Goal: Task Accomplishment & Management: Complete application form

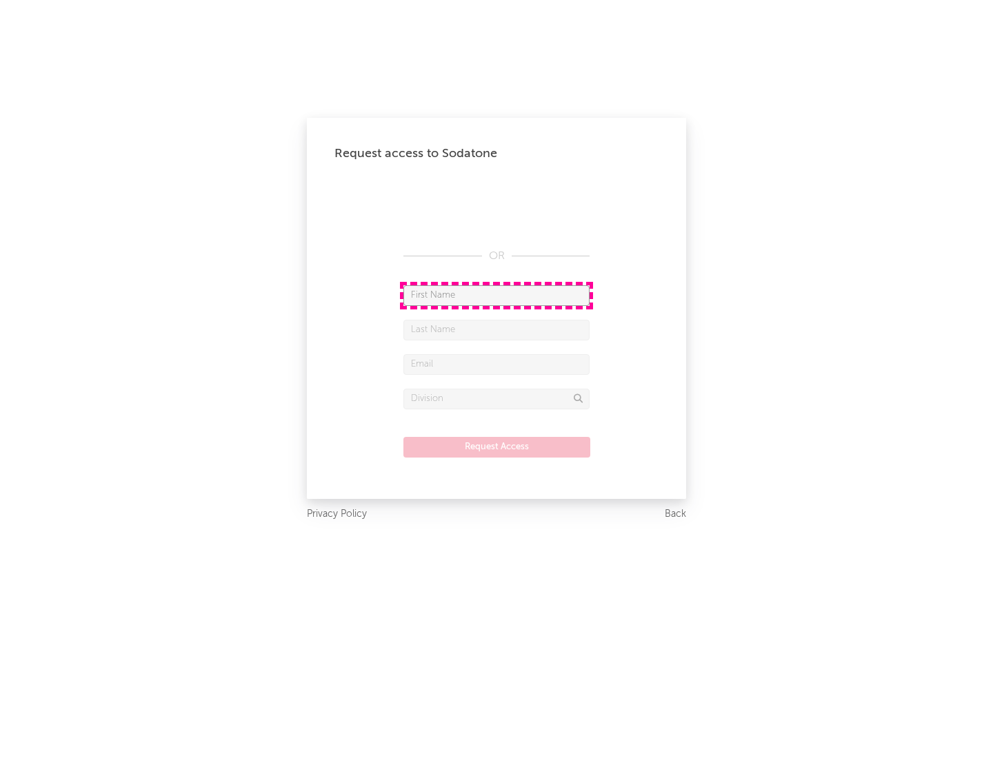
click at [496, 295] on input "text" at bounding box center [496, 295] width 186 height 21
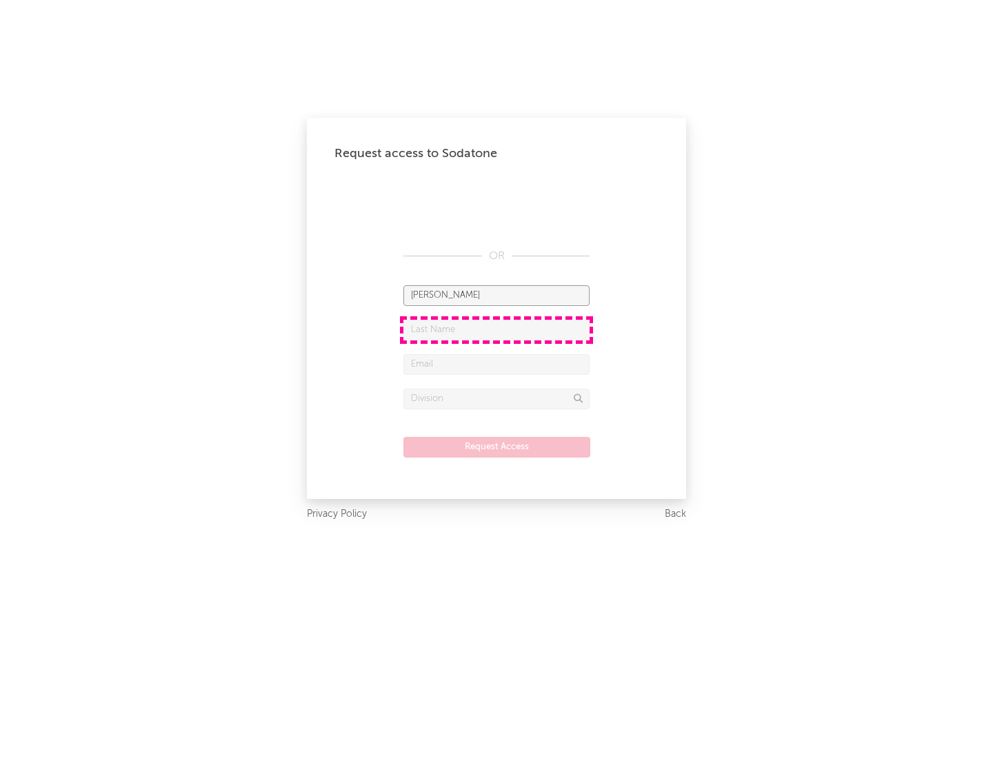
type input "[PERSON_NAME]"
click at [496, 330] on input "text" at bounding box center [496, 330] width 186 height 21
type input "[PERSON_NAME]"
click at [496, 364] on input "text" at bounding box center [496, 364] width 186 height 21
type input "[EMAIL_ADDRESS][DOMAIN_NAME]"
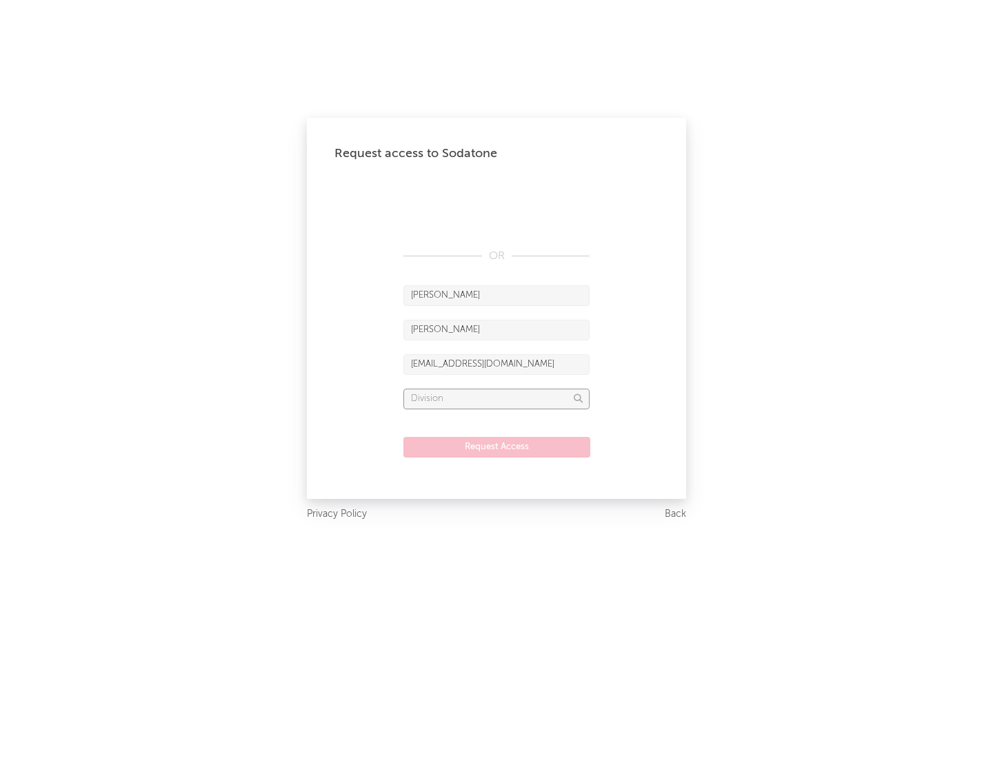
click at [496, 399] on input "text" at bounding box center [496, 399] width 186 height 21
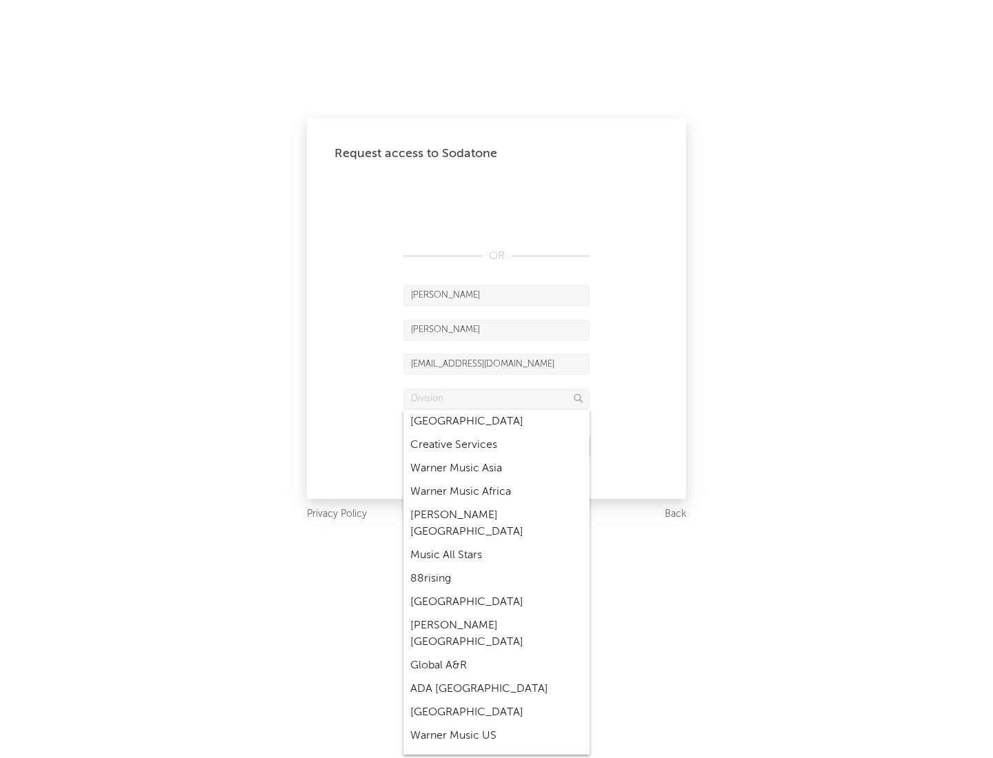
click at [496, 544] on div "Music All Stars" at bounding box center [496, 555] width 186 height 23
type input "Music All Stars"
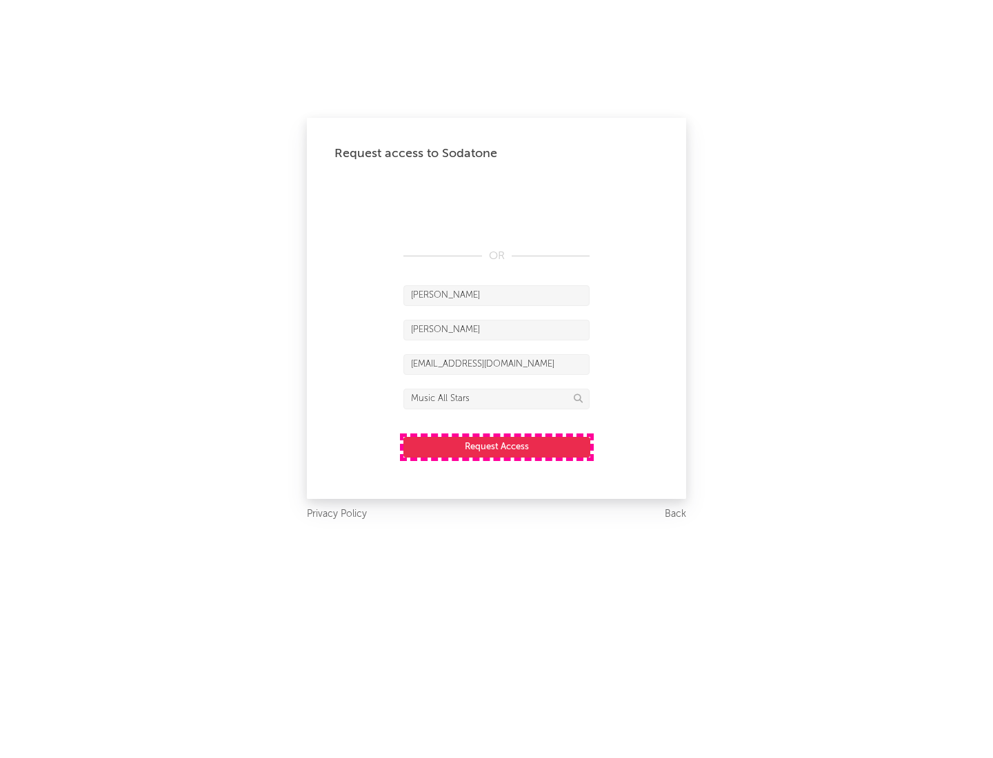
click at [496, 447] on button "Request Access" at bounding box center [496, 447] width 187 height 21
